Goal: Obtain resource: Obtain resource

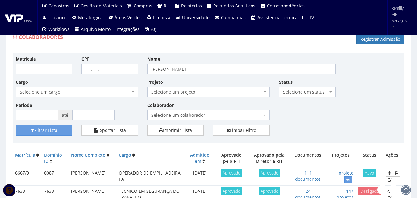
scroll to position [216, 0]
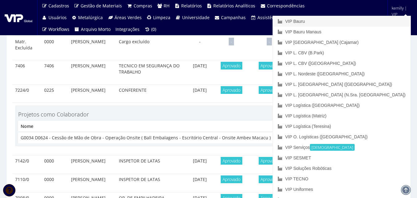
click at [370, 22] on link "VIP Bauru" at bounding box center [342, 21] width 138 height 11
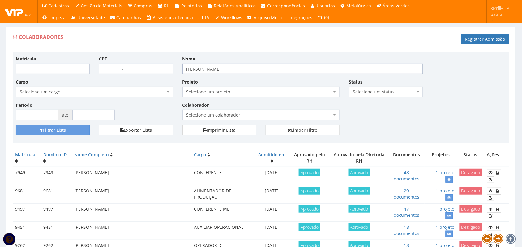
drag, startPoint x: 235, startPoint y: 67, endPoint x: 150, endPoint y: 80, distance: 85.3
click at [150, 80] on div "Matrícula CPF Nome rodrigo Cargo Selecione um cargo G1225 D0029 - 4110-05 - AGE…" at bounding box center [260, 91] width 499 height 70
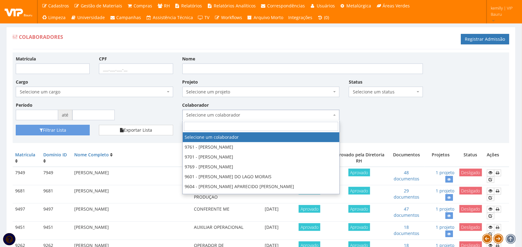
click at [248, 111] on span "Selecione um colaborador" at bounding box center [260, 115] width 157 height 11
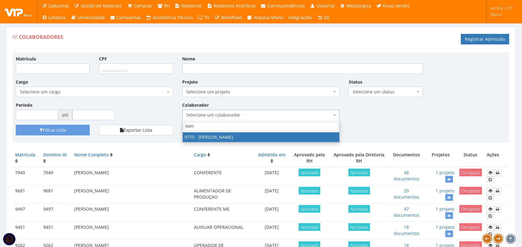
type input "kem"
drag, startPoint x: 251, startPoint y: 136, endPoint x: 244, endPoint y: 141, distance: 8.1
select select "4090"
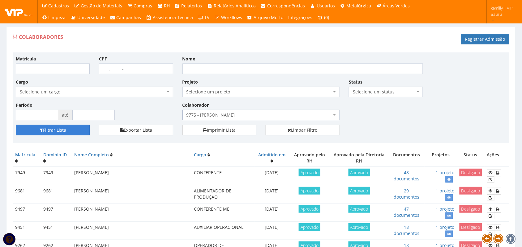
drag, startPoint x: 50, startPoint y: 124, endPoint x: 50, endPoint y: 129, distance: 5.0
click at [50, 128] on div "Matrícula CPF Nome Cargo Selecione um cargo G1225 D0029 - 4110-05 - AGENTE DE A…" at bounding box center [261, 98] width 496 height 91
click at [50, 129] on button "Filtrar Lista" at bounding box center [53, 130] width 74 height 11
click at [249, 113] on span "9775 - [PERSON_NAME]" at bounding box center [259, 115] width 146 height 6
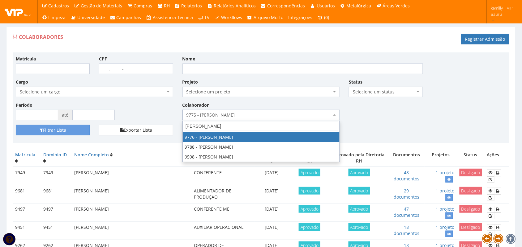
type input "danie"
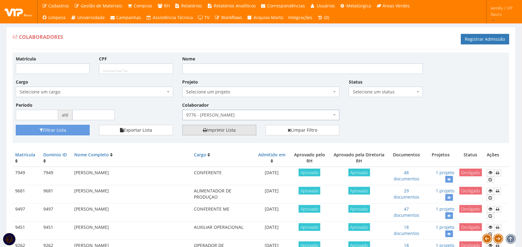
select select "4097"
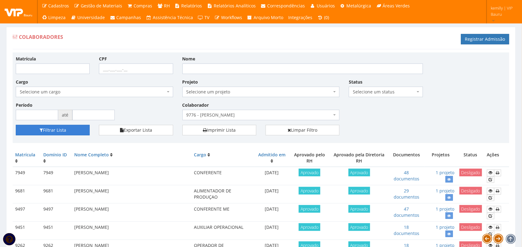
click at [54, 130] on button "Filtrar Lista" at bounding box center [53, 130] width 74 height 11
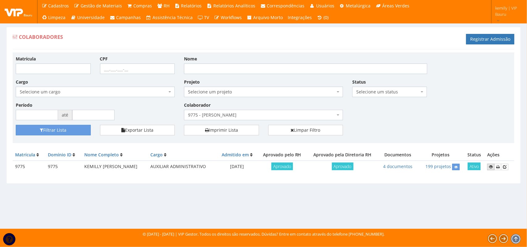
click at [492, 166] on icon at bounding box center [491, 167] width 4 height 4
click at [391, 166] on link "4 documentos" at bounding box center [397, 167] width 29 height 6
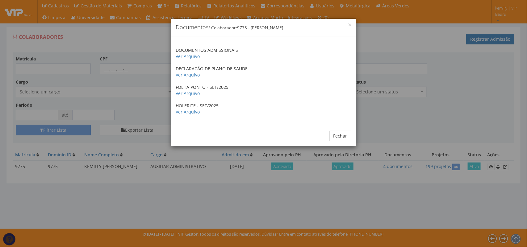
click at [413, 127] on div "× Documentos / Colaborador: 9775 - KEMILLY VICTORIA DE SOUZA DOCUMENTOS ADMISSI…" at bounding box center [263, 123] width 527 height 247
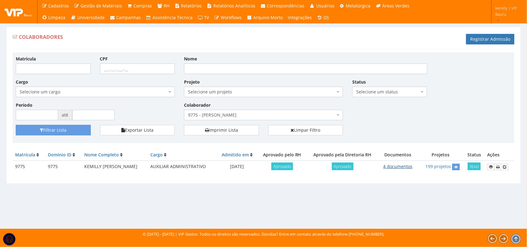
click at [402, 167] on link "4 documentos" at bounding box center [397, 167] width 29 height 6
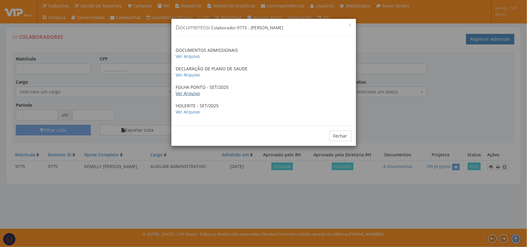
click at [185, 96] on link "Ver Arquivo" at bounding box center [188, 94] width 24 height 6
click at [188, 113] on link "Ver Arquivo" at bounding box center [188, 112] width 24 height 6
click at [405, 140] on div "× Documentos / Colaborador: 9775 - KEMILLY VICTORIA DE SOUZA DOCUMENTOS ADMISSI…" at bounding box center [263, 123] width 527 height 247
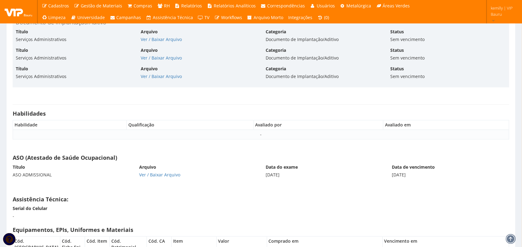
scroll to position [3787, 0]
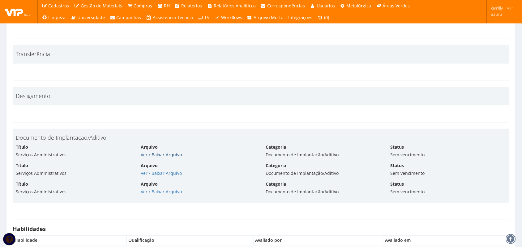
click at [157, 158] on link "Ver / Baixar Arquivo" at bounding box center [161, 155] width 41 height 6
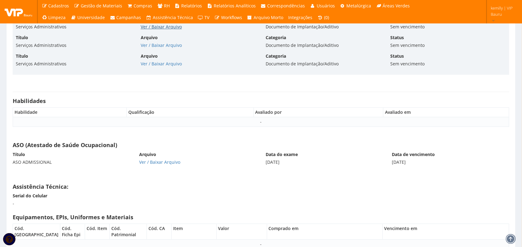
scroll to position [3980, 0]
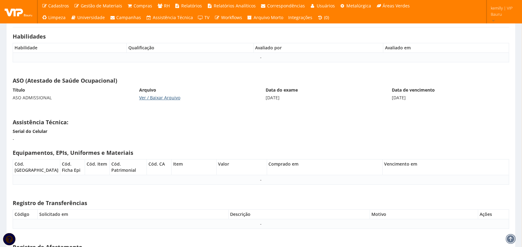
click at [151, 100] on link "Ver / Baixar Arquivo" at bounding box center [159, 98] width 41 height 6
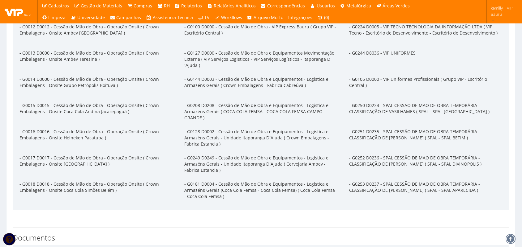
scroll to position [2396, 0]
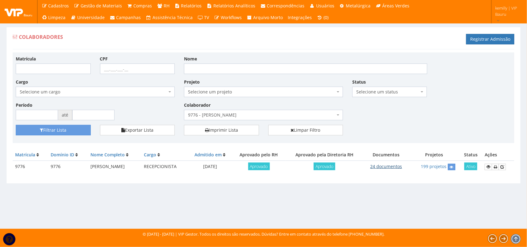
click at [394, 166] on link "24 documentos" at bounding box center [387, 167] width 32 height 6
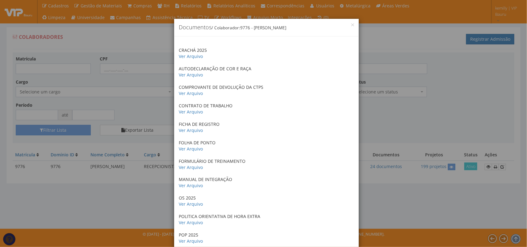
drag, startPoint x: 294, startPoint y: 53, endPoint x: 299, endPoint y: 214, distance: 161.1
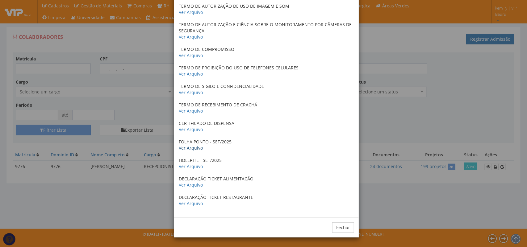
click at [191, 149] on link "Ver Arquivo" at bounding box center [191, 148] width 24 height 6
click at [382, 116] on div "× Documentos / Colaborador: 9776 - DANIEL FELIPE CLARO RIBEIRO CRACHÁ 2025 Ver …" at bounding box center [263, 123] width 527 height 247
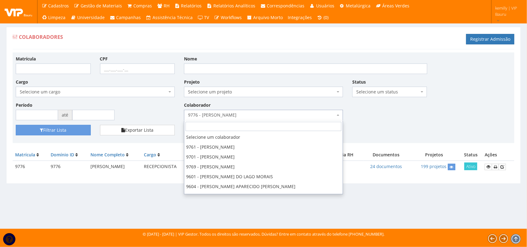
click at [294, 113] on span "9776 - [PERSON_NAME]" at bounding box center [261, 115] width 147 height 6
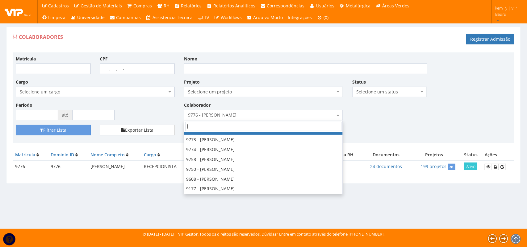
scroll to position [0, 0]
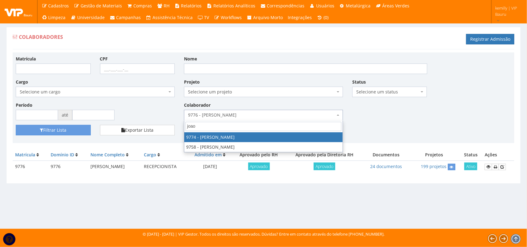
type input "joao"
select select "4079"
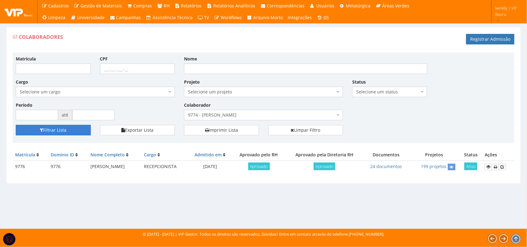
click at [66, 129] on button "Filtrar Lista" at bounding box center [53, 130] width 75 height 11
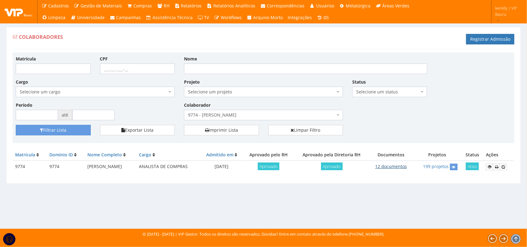
click at [393, 166] on link "12 documentos" at bounding box center [391, 167] width 32 height 6
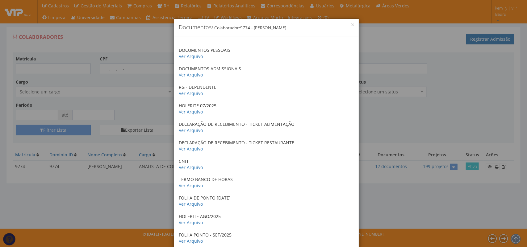
scroll to position [57, 0]
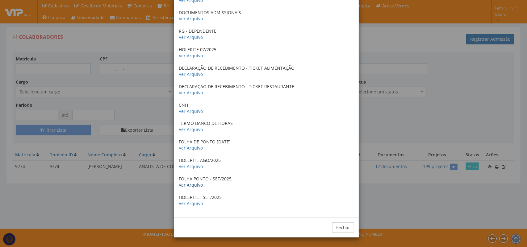
click at [191, 184] on link "Ver Arquivo" at bounding box center [191, 185] width 24 height 6
click at [183, 203] on link "Ver Arquivo" at bounding box center [191, 204] width 24 height 6
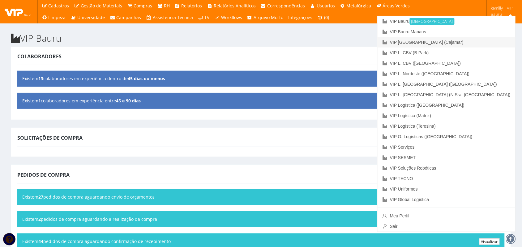
click at [468, 43] on link "VIP [GEOGRAPHIC_DATA] (Cajamar)" at bounding box center [446, 42] width 138 height 11
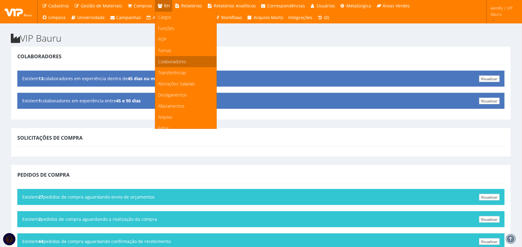
click at [168, 63] on span "Colaboradores" at bounding box center [172, 62] width 28 height 6
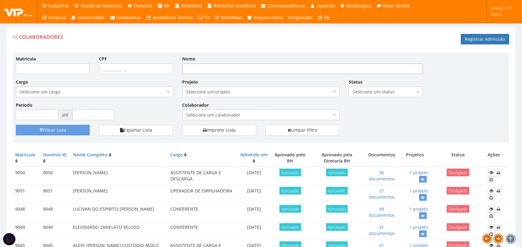
click at [254, 71] on input "Nome" at bounding box center [302, 69] width 240 height 11
type input "[PERSON_NAME]"
click at [16, 125] on button "Filtrar Lista" at bounding box center [53, 130] width 74 height 11
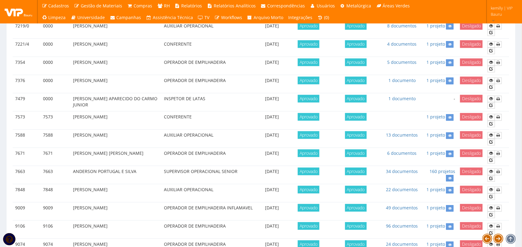
scroll to position [502, 0]
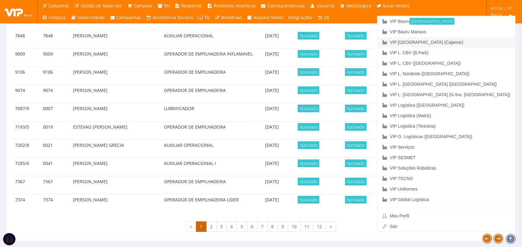
click at [481, 43] on link "VIP [GEOGRAPHIC_DATA] (Cajamar)" at bounding box center [446, 42] width 138 height 11
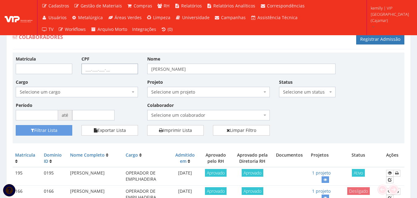
click at [103, 69] on input "CPF" at bounding box center [110, 69] width 57 height 11
paste input "072.277.395-11"
type input "072.277.395-11"
drag, startPoint x: 203, startPoint y: 67, endPoint x: 130, endPoint y: 74, distance: 72.9
click at [130, 74] on div "Matrícula CPF 072.277.395-11 Nome anderson dos santos Cargo Selecione um cargo …" at bounding box center [208, 91] width 395 height 70
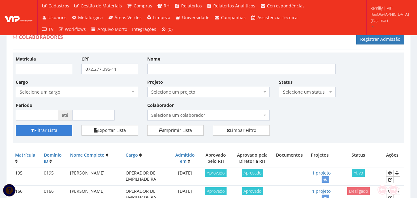
click at [53, 129] on button "Filtrar Lista" at bounding box center [44, 130] width 57 height 11
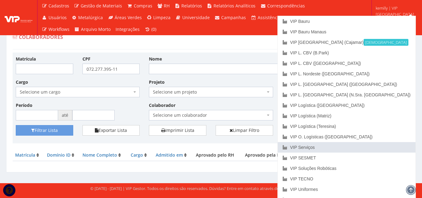
click at [376, 147] on link "VIP Serviços" at bounding box center [347, 147] width 138 height 11
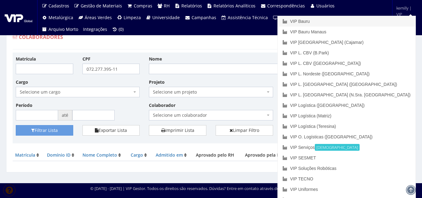
click at [370, 23] on link "VIP Bauru" at bounding box center [347, 21] width 138 height 11
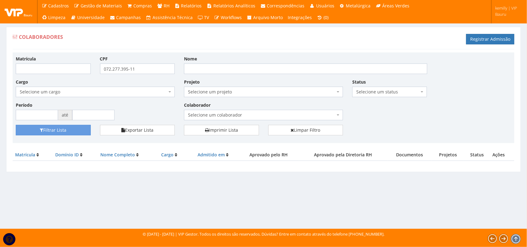
click at [510, 20] on link "kemilly | VIP Bauru" at bounding box center [507, 13] width 28 height 27
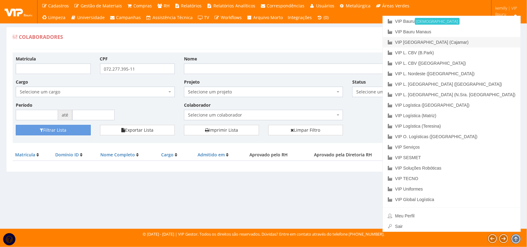
click at [480, 42] on link "VIP [GEOGRAPHIC_DATA] (Cajamar)" at bounding box center [452, 42] width 138 height 11
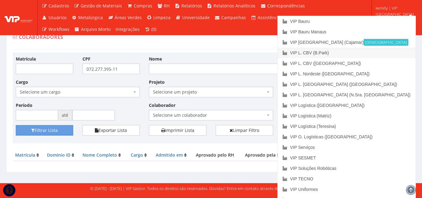
click at [376, 53] on link "VIP L. CBV (B.Park)" at bounding box center [347, 53] width 138 height 11
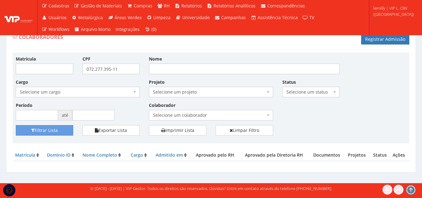
click at [392, 16] on span "kemilly | VIP L. CBV ([GEOGRAPHIC_DATA])" at bounding box center [393, 11] width 41 height 12
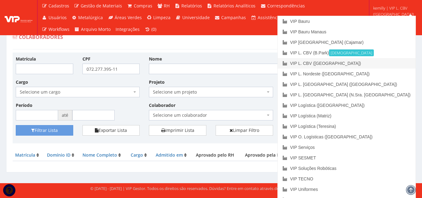
click at [378, 67] on link "VIP L. CBV ([GEOGRAPHIC_DATA])" at bounding box center [347, 63] width 138 height 11
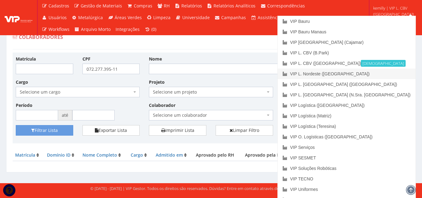
click at [384, 75] on link "VIP L. Nordeste ([GEOGRAPHIC_DATA])" at bounding box center [347, 74] width 138 height 11
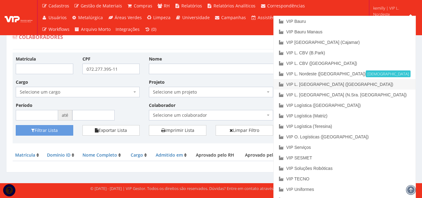
click at [390, 85] on link "VIP L. [GEOGRAPHIC_DATA] ([GEOGRAPHIC_DATA])" at bounding box center [345, 84] width 142 height 11
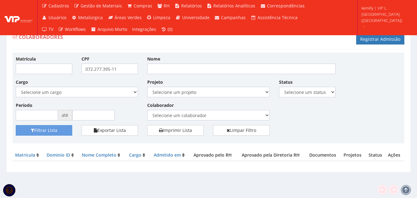
click at [395, 16] on span "kemilly | VIP L. Sergipe (Itaporanga)" at bounding box center [386, 14] width 48 height 19
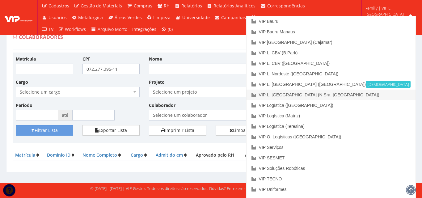
click at [386, 96] on link "VIP L. [GEOGRAPHIC_DATA] (N.Sra. [GEOGRAPHIC_DATA])" at bounding box center [331, 95] width 169 height 11
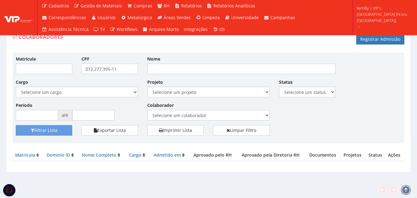
click at [391, 19] on span "kemilly | VIP L. [GEOGRAPHIC_DATA] (N.Sra. [GEOGRAPHIC_DATA])" at bounding box center [383, 14] width 52 height 19
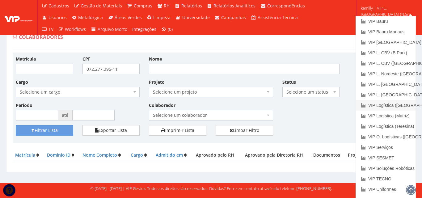
click at [389, 104] on link "VIP Logística ([GEOGRAPHIC_DATA])" at bounding box center [386, 105] width 60 height 11
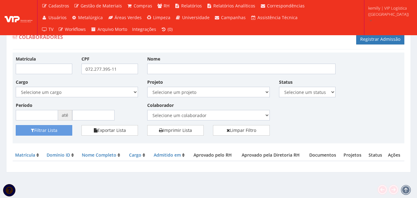
click at [389, 15] on span "kemilly | VIP Logística (Campo Grande)" at bounding box center [389, 11] width 41 height 12
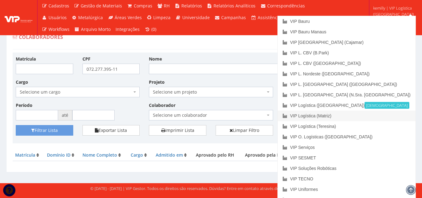
click at [373, 116] on link "VIP Logística (Matriz)" at bounding box center [347, 116] width 138 height 11
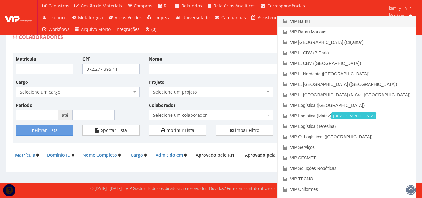
click at [385, 17] on link "VIP Bauru" at bounding box center [347, 21] width 138 height 11
click at [397, 14] on span "kemilly | VIP Logística (Matriz)" at bounding box center [401, 14] width 25 height 19
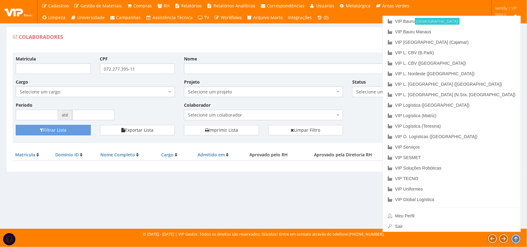
click at [497, 12] on span "kemilly | VIP Bauru" at bounding box center [507, 11] width 23 height 12
click at [473, 137] on link "VIP O. Logísticas ([GEOGRAPHIC_DATA])" at bounding box center [452, 137] width 138 height 11
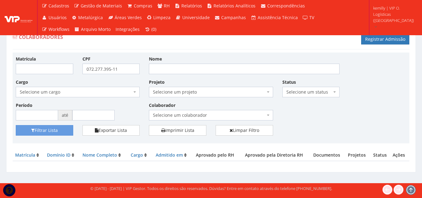
click at [404, 11] on span "kemilly | VIP O. Logísticas (Rio Verde)" at bounding box center [393, 14] width 41 height 19
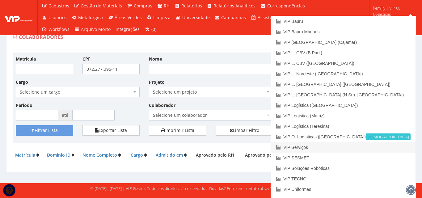
click at [387, 149] on link "VIP Serviços" at bounding box center [343, 147] width 145 height 11
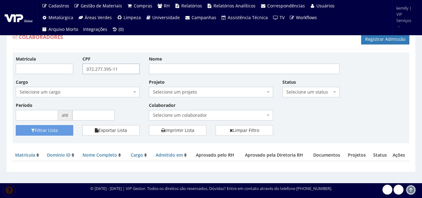
drag, startPoint x: 127, startPoint y: 67, endPoint x: 47, endPoint y: 73, distance: 80.5
click at [47, 73] on div "Matrícula CPF 072.277.395-11 Nome Cargo Selecione um cargo G0610 D0029 - 4110-0…" at bounding box center [211, 91] width 400 height 70
click at [168, 67] on input "Nome" at bounding box center [244, 69] width 191 height 11
type input "[PERSON_NAME]"
click at [16, 125] on button "Filtrar Lista" at bounding box center [44, 130] width 57 height 11
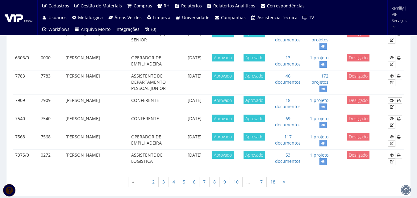
scroll to position [626, 0]
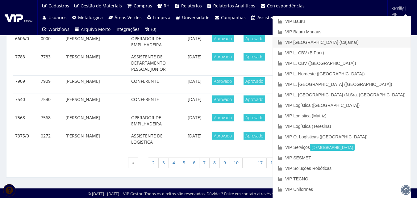
click at [362, 43] on link "VIP [GEOGRAPHIC_DATA] (Cajamar)" at bounding box center [342, 42] width 138 height 11
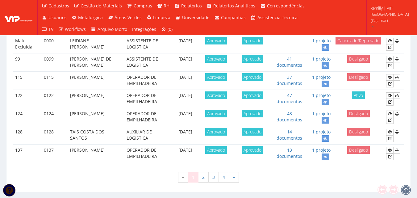
scroll to position [572, 0]
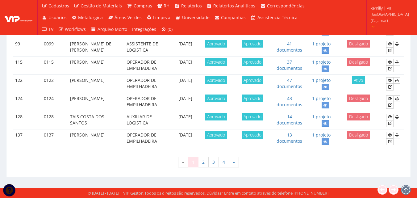
click at [398, 9] on span "kemilly | VIP [GEOGRAPHIC_DATA] (Cajamar)" at bounding box center [390, 14] width 38 height 19
click at [394, 18] on span "kemilly | VIP [GEOGRAPHIC_DATA] (Cajamar)" at bounding box center [390, 14] width 38 height 19
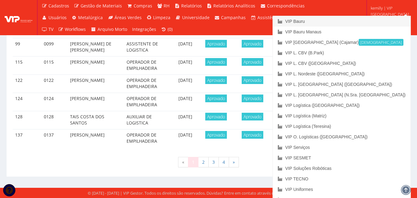
click at [368, 22] on link "VIP Bauru" at bounding box center [342, 21] width 138 height 11
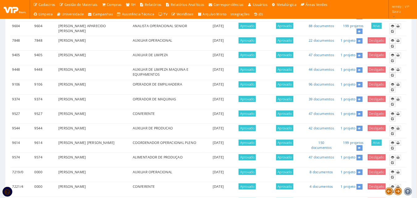
scroll to position [39, 0]
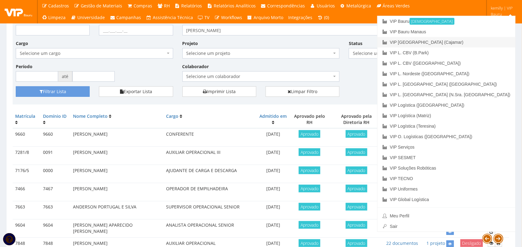
click at [480, 43] on link "VIP [GEOGRAPHIC_DATA] (Cajamar)" at bounding box center [446, 42] width 138 height 11
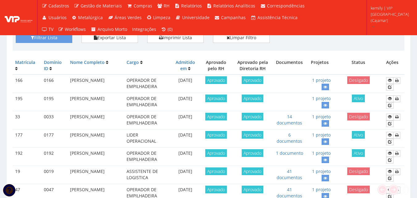
scroll to position [154, 0]
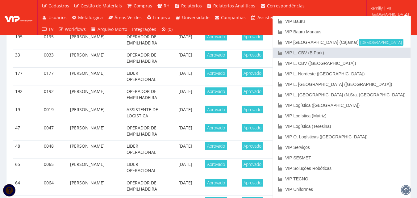
click at [375, 51] on link "VIP L. CBV (B.Park)" at bounding box center [342, 53] width 138 height 11
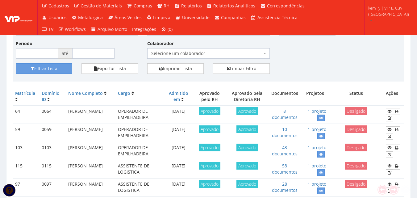
scroll to position [185, 0]
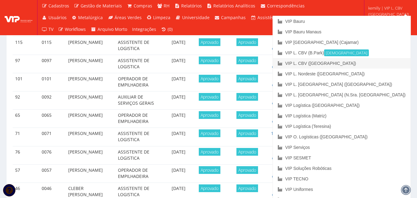
click at [383, 62] on link "VIP L. CBV ([GEOGRAPHIC_DATA])" at bounding box center [342, 63] width 138 height 11
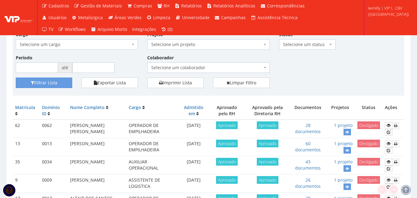
scroll to position [93, 0]
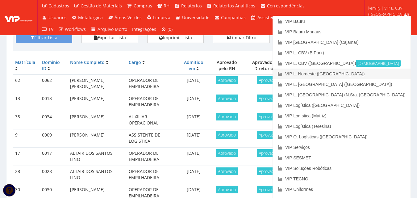
click at [381, 74] on link "VIP L. Nordeste ([GEOGRAPHIC_DATA])" at bounding box center [342, 74] width 138 height 11
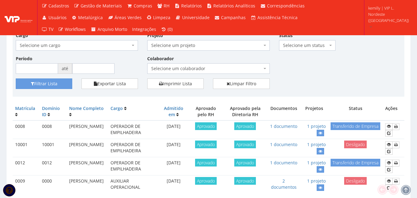
scroll to position [74, 0]
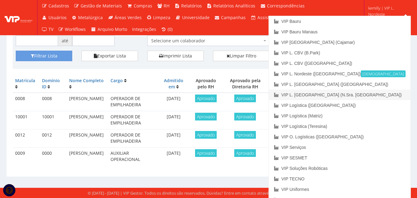
click at [386, 93] on link "VIP L. [GEOGRAPHIC_DATA] (N.Sra. [GEOGRAPHIC_DATA])" at bounding box center [340, 95] width 142 height 11
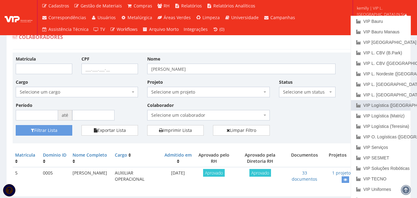
click at [398, 105] on link "VIP Logística ([GEOGRAPHIC_DATA])" at bounding box center [381, 105] width 60 height 11
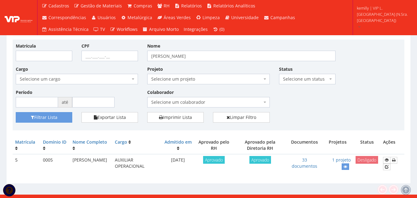
scroll to position [20, 0]
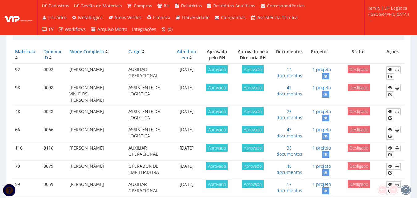
scroll to position [93, 0]
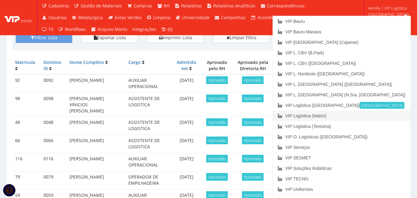
click at [367, 115] on link "VIP Logística (Matriz)" at bounding box center [342, 116] width 138 height 11
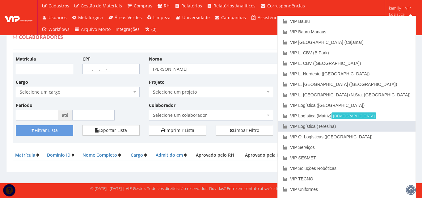
click at [374, 129] on link "VIP Logística (Teresina)" at bounding box center [347, 126] width 138 height 11
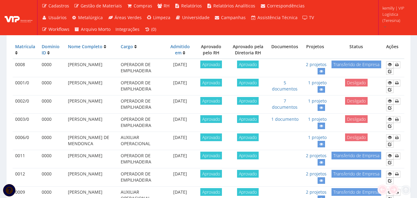
scroll to position [153, 0]
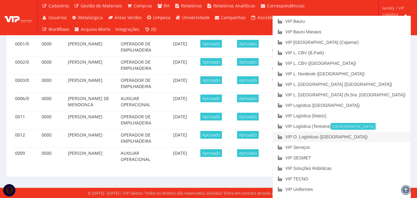
click at [379, 135] on link "VIP O. Logísticas ([GEOGRAPHIC_DATA])" at bounding box center [342, 137] width 138 height 11
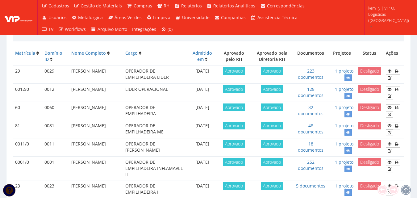
scroll to position [154, 0]
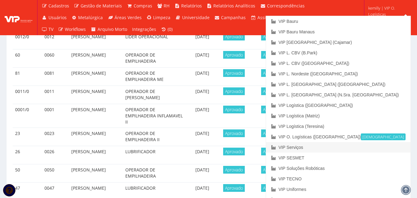
click at [372, 146] on link "VIP Serviços" at bounding box center [338, 147] width 145 height 11
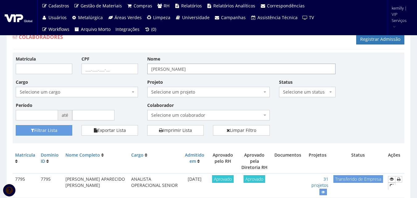
drag, startPoint x: 210, startPoint y: 67, endPoint x: 91, endPoint y: 75, distance: 119.6
click at [91, 75] on div "Matrícula CPF Nome ANDERSON DOS SANTOS FERREIRA SILVA Cargo Selecione um cargo …" at bounding box center [208, 91] width 395 height 70
click at [85, 63] on div "CPF" at bounding box center [110, 65] width 66 height 19
click at [86, 69] on input "CPF" at bounding box center [110, 69] width 57 height 11
type input "2"
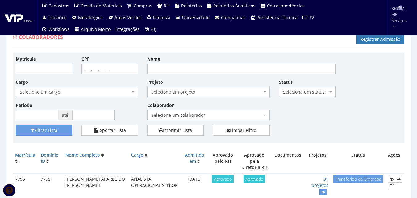
drag, startPoint x: 107, startPoint y: 82, endPoint x: 91, endPoint y: 67, distance: 21.0
click at [106, 80] on div "Cargo Selecione um cargo G0610 D0029 - 4110-05 - AGENTE DE ATENDIMENTO G0611 D0…" at bounding box center [77, 88] width 132 height 19
click at [91, 66] on input "CPF" at bounding box center [110, 69] width 57 height 11
drag, startPoint x: 362, startPoint y: 113, endPoint x: 292, endPoint y: 96, distance: 71.9
click at [362, 113] on div "Matrícula CPF Nome Cargo Selecione um cargo G0610 D0029 - 4110-05 - AGENTE DE A…" at bounding box center [208, 91] width 395 height 70
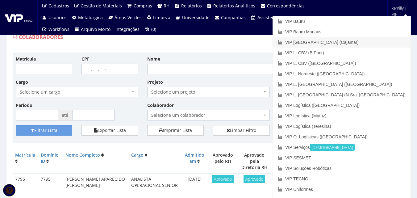
click at [369, 39] on link "VIP [GEOGRAPHIC_DATA] (Cajamar)" at bounding box center [342, 42] width 138 height 11
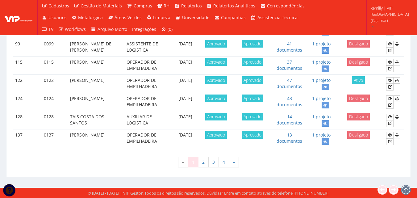
scroll to position [572, 0]
click at [203, 162] on link "2" at bounding box center [203, 162] width 11 height 11
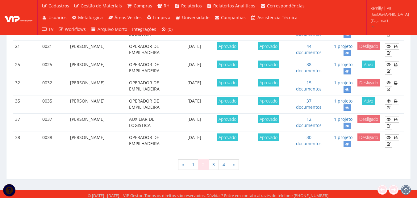
scroll to position [567, 0]
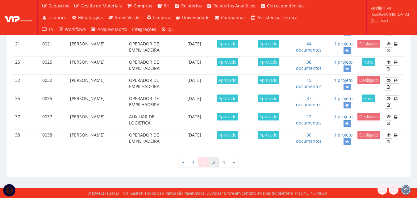
click at [215, 163] on link "3" at bounding box center [214, 162] width 11 height 11
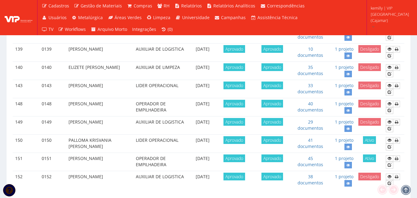
scroll to position [567, 0]
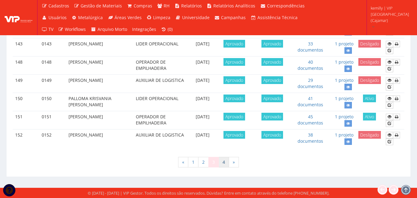
click at [223, 164] on link "4" at bounding box center [224, 162] width 11 height 11
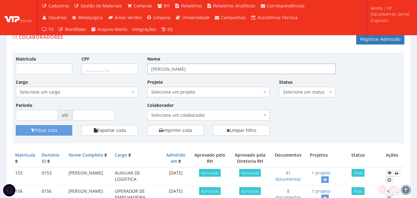
drag, startPoint x: 248, startPoint y: 69, endPoint x: 104, endPoint y: 74, distance: 144.1
click at [104, 74] on div "Matrícula CPF Nome [PERSON_NAME] Cargo Selecione um cargo G1046 D0029 - 4110-05…" at bounding box center [208, 91] width 395 height 70
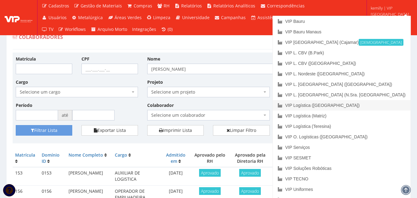
click at [372, 104] on link "VIP Logística ([GEOGRAPHIC_DATA])" at bounding box center [342, 105] width 138 height 11
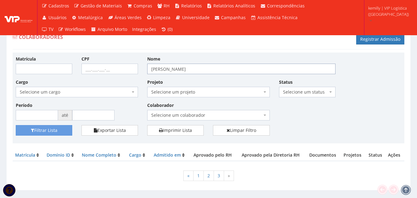
drag, startPoint x: 249, startPoint y: 69, endPoint x: 135, endPoint y: 72, distance: 113.8
click at [135, 72] on div "Matrícula CPF Nome ANDERSON DOS SANTOS FERREIRA SILVA Cargo Selecione um cargo …" at bounding box center [208, 91] width 395 height 70
type input "[PERSON_NAME]"
click at [16, 125] on button "Filtrar Lista" at bounding box center [44, 130] width 57 height 11
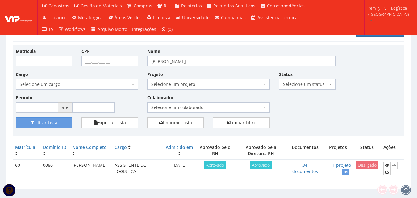
scroll to position [20, 0]
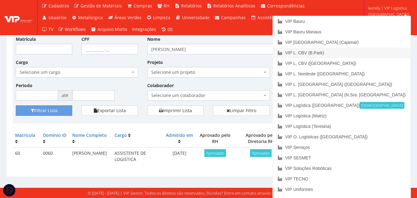
click at [349, 51] on link "VIP L. CBV (B.Park)" at bounding box center [342, 53] width 138 height 11
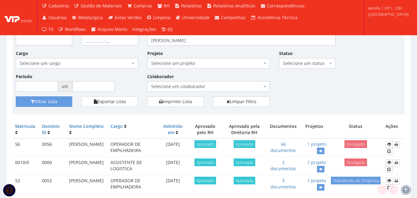
scroll to position [56, 0]
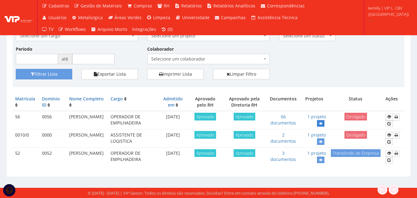
click at [320, 125] on icon at bounding box center [321, 123] width 4 height 4
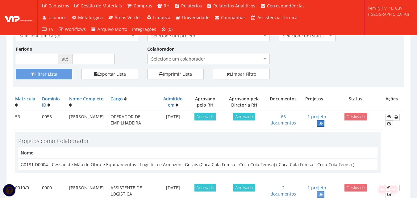
scroll to position [0, 0]
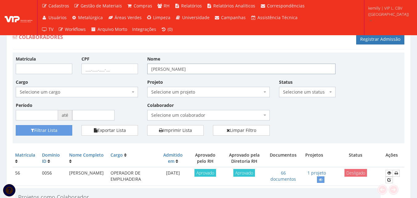
drag, startPoint x: 117, startPoint y: 72, endPoint x: 83, endPoint y: 68, distance: 34.5
click at [83, 68] on div "Matrícula CPF Nome renan willian Cargo Selecione um cargo G1401 D0029 - 4110-05…" at bounding box center [208, 91] width 395 height 70
type input "[PERSON_NAME]"
click at [45, 131] on button "Filtrar Lista" at bounding box center [44, 130] width 57 height 11
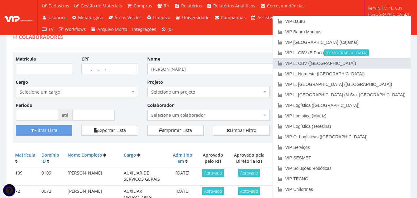
click at [380, 63] on link "VIP L. CBV ([GEOGRAPHIC_DATA])" at bounding box center [342, 63] width 138 height 11
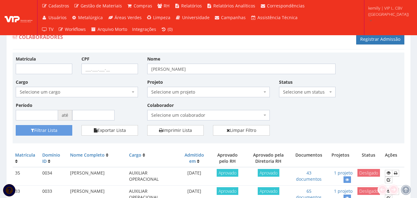
scroll to position [31, 0]
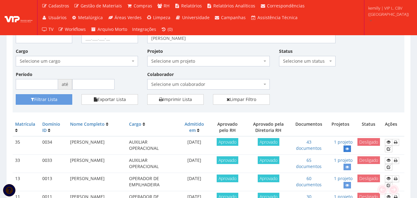
click at [347, 150] on icon at bounding box center [348, 149] width 4 height 4
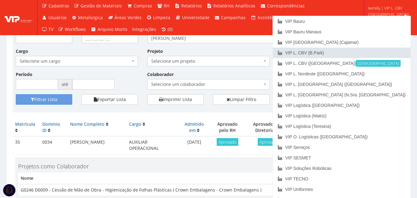
click at [381, 53] on link "VIP L. CBV (B.Park)" at bounding box center [342, 53] width 138 height 11
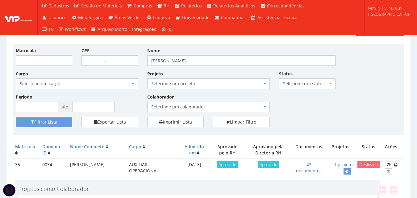
scroll to position [0, 0]
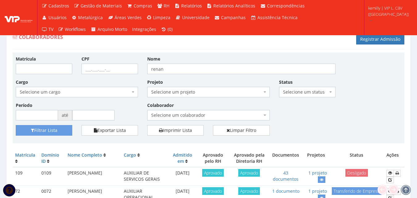
type input "renan"
click at [16, 125] on button "Filtrar Lista" at bounding box center [44, 130] width 57 height 11
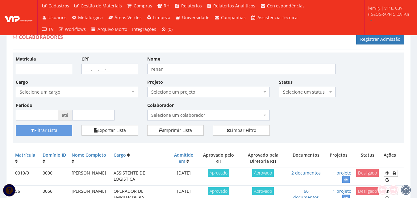
scroll to position [38, 0]
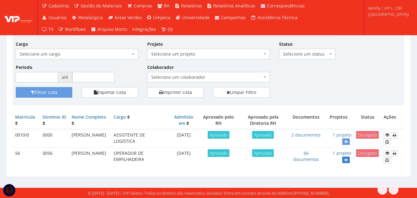
click at [345, 158] on link at bounding box center [346, 160] width 7 height 6
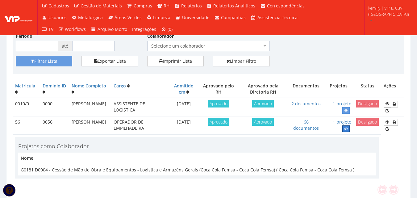
scroll to position [91, 0]
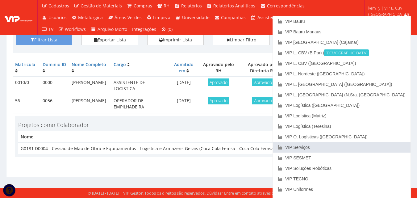
click at [366, 148] on link "VIP Serviços" at bounding box center [342, 147] width 138 height 11
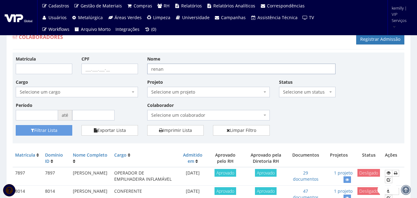
drag, startPoint x: 212, startPoint y: 71, endPoint x: 82, endPoint y: 76, distance: 129.9
click at [82, 76] on div "Matrícula CPF Nome renan Cargo Selecione um cargo G0610 D0029 - 4110-05 - AGENT…" at bounding box center [208, 91] width 395 height 70
type input "PEDRO HENRIQUE"
click at [16, 125] on button "Filtrar Lista" at bounding box center [44, 130] width 57 height 11
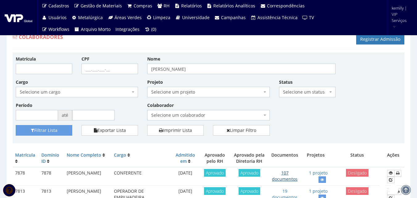
click at [285, 177] on link "107 documentos" at bounding box center [285, 176] width 26 height 12
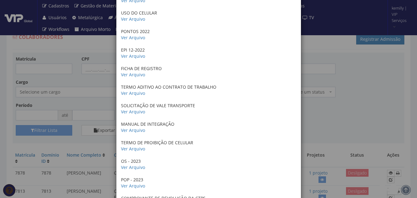
scroll to position [742, 0]
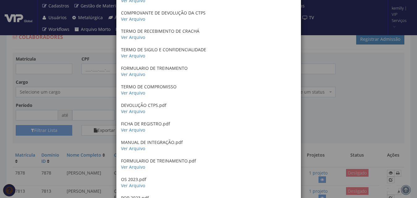
click at [356, 106] on div "× Documentos / Colaborador: 7878 - PEDRO HENRIQUE SOUSA ANTECEDENTES CRIMINAIS …" at bounding box center [208, 99] width 417 height 198
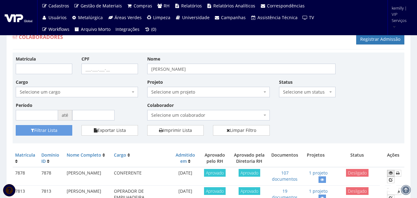
click at [391, 172] on icon at bounding box center [391, 173] width 4 height 4
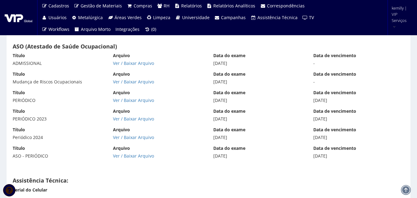
scroll to position [4402, 0]
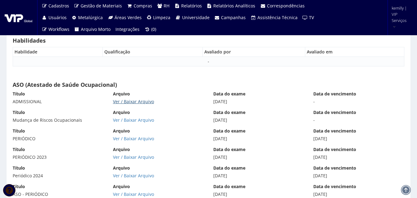
click at [134, 99] on link "Ver / Baixar Arquivo" at bounding box center [133, 102] width 41 height 6
click at [135, 122] on link "Ver / Baixar Arquivo" at bounding box center [133, 120] width 41 height 6
click at [145, 137] on link "Ver / Baixar Arquivo" at bounding box center [133, 139] width 41 height 6
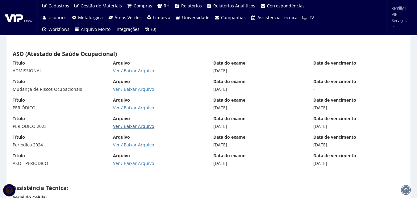
click at [128, 126] on link "Ver / Baixar Arquivo" at bounding box center [133, 126] width 41 height 6
click at [132, 148] on link "Ver / Baixar Arquivo" at bounding box center [133, 145] width 41 height 6
click at [145, 163] on link "Ver / Baixar Arquivo" at bounding box center [133, 163] width 41 height 6
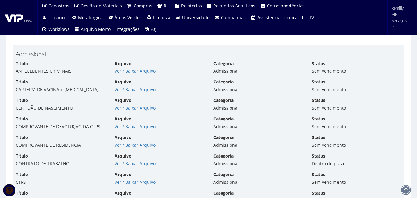
scroll to position [1528, 0]
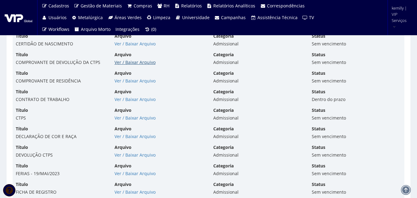
click at [141, 64] on link "Ver / Baixar Arquivo" at bounding box center [135, 62] width 41 height 6
click at [134, 100] on link "Ver / Baixar Arquivo" at bounding box center [135, 99] width 41 height 6
click at [128, 139] on link "Ver / Baixar Arquivo" at bounding box center [135, 136] width 41 height 6
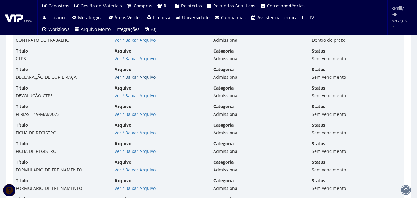
scroll to position [1590, 0]
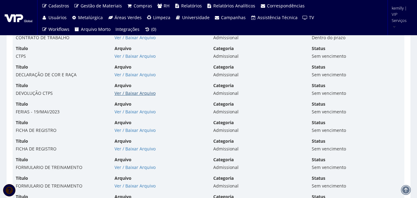
click at [125, 93] on link "Ver / Baixar Arquivo" at bounding box center [135, 93] width 41 height 6
click at [127, 113] on link "Ver / Baixar Arquivo" at bounding box center [135, 112] width 41 height 6
click at [143, 130] on link "Ver / Baixar Arquivo" at bounding box center [135, 130] width 41 height 6
click at [133, 150] on link "Ver / Baixar Arquivo" at bounding box center [135, 149] width 41 height 6
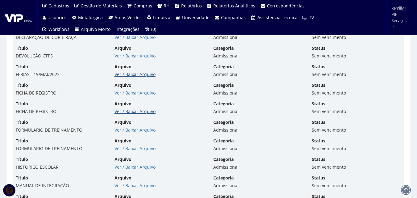
scroll to position [1683, 0]
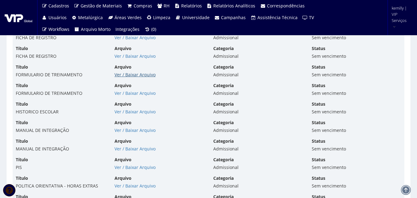
click at [129, 74] on link "Ver / Baixar Arquivo" at bounding box center [135, 75] width 41 height 6
click at [120, 95] on link "Ver / Baixar Arquivo" at bounding box center [135, 93] width 41 height 6
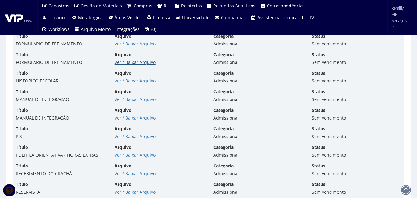
scroll to position [1775, 0]
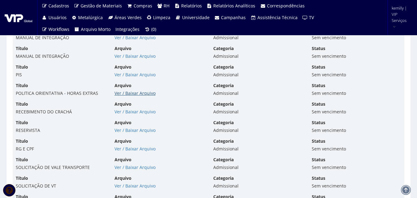
click at [132, 94] on link "Ver / Baixar Arquivo" at bounding box center [135, 93] width 41 height 6
click at [121, 112] on link "Ver / Baixar Arquivo" at bounding box center [135, 112] width 41 height 6
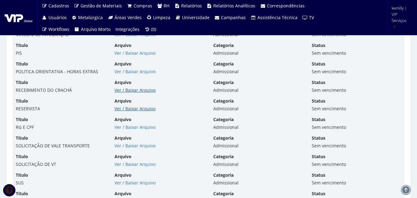
scroll to position [1837, 0]
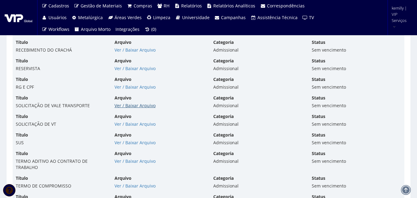
click at [132, 105] on link "Ver / Baixar Arquivo" at bounding box center [135, 106] width 41 height 6
click at [125, 124] on link "Ver / Baixar Arquivo" at bounding box center [135, 124] width 41 height 6
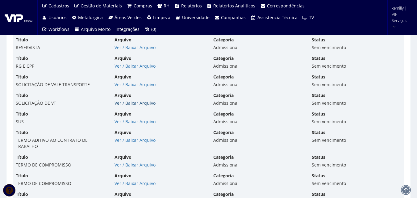
scroll to position [1899, 0]
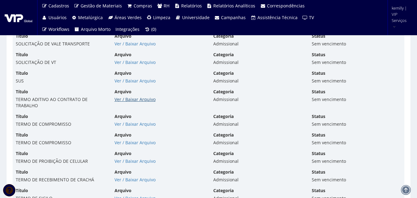
click at [133, 99] on link "Ver / Baixar Arquivo" at bounding box center [135, 99] width 41 height 6
click at [126, 121] on link "Ver / Baixar Arquivo" at bounding box center [135, 124] width 41 height 6
click at [137, 143] on link "Ver / Baixar Arquivo" at bounding box center [135, 143] width 41 height 6
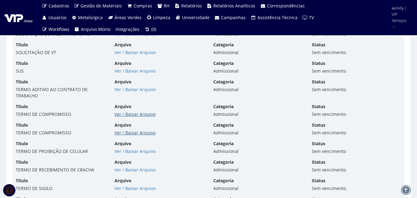
scroll to position [1961, 0]
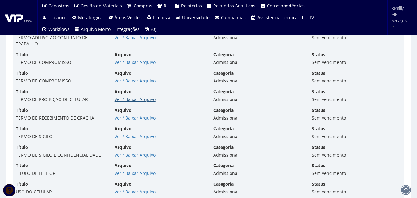
click at [133, 101] on link "Ver / Baixar Arquivo" at bounding box center [135, 99] width 41 height 6
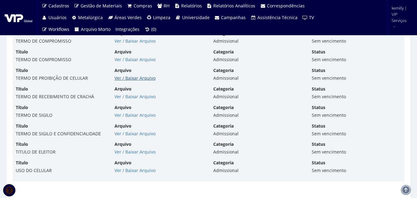
scroll to position [1992, 0]
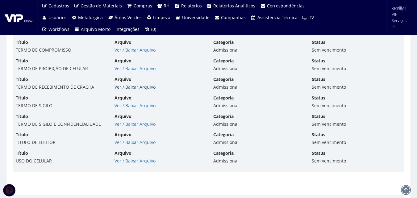
click at [131, 87] on link "Ver / Baixar Arquivo" at bounding box center [135, 87] width 41 height 6
click at [132, 106] on link "Ver / Baixar Arquivo" at bounding box center [135, 106] width 41 height 6
click at [121, 126] on link "Ver / Baixar Arquivo" at bounding box center [135, 124] width 41 height 6
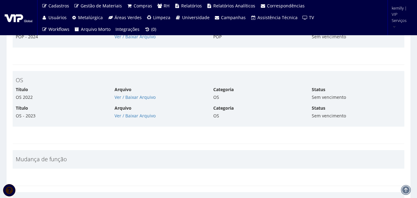
scroll to position [2610, 0]
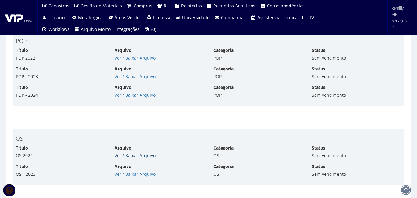
click at [137, 156] on link "Ver / Baixar Arquivo" at bounding box center [135, 156] width 41 height 6
click at [131, 172] on link "Ver / Baixar Arquivo" at bounding box center [135, 174] width 41 height 6
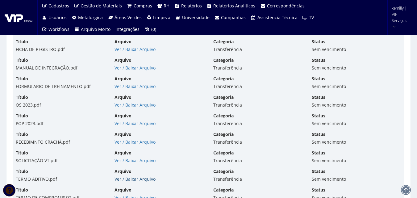
scroll to position [3969, 0]
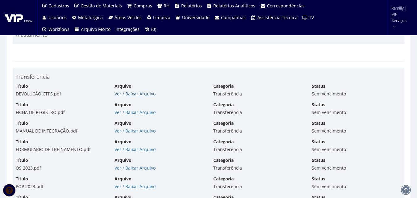
click at [131, 93] on link "Ver / Baixar Arquivo" at bounding box center [135, 94] width 41 height 6
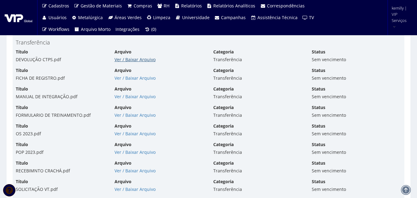
scroll to position [4031, 0]
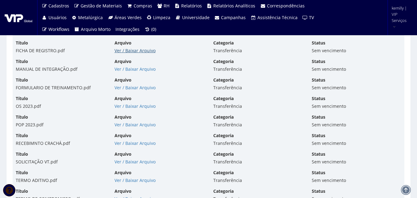
click at [133, 50] on link "Ver / Baixar Arquivo" at bounding box center [135, 51] width 41 height 6
click at [126, 104] on link "Ver / Baixar Arquivo" at bounding box center [135, 106] width 41 height 6
